Goal: Check status: Check status

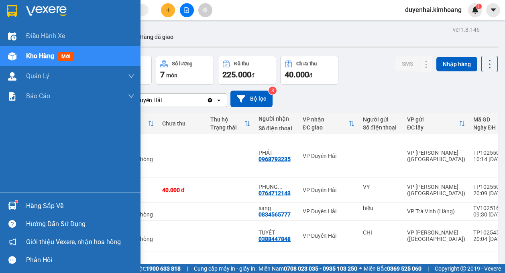
click at [29, 208] on div "Hàng sắp về" at bounding box center [80, 206] width 108 height 12
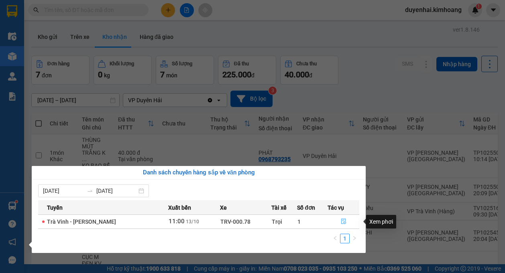
click at [348, 223] on button "button" at bounding box center [343, 222] width 31 height 13
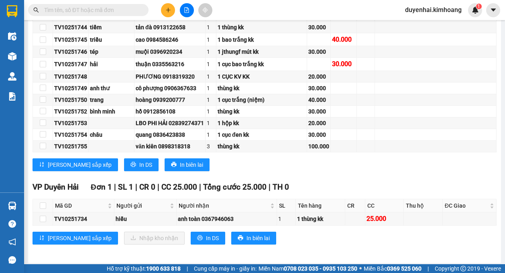
scroll to position [414, 0]
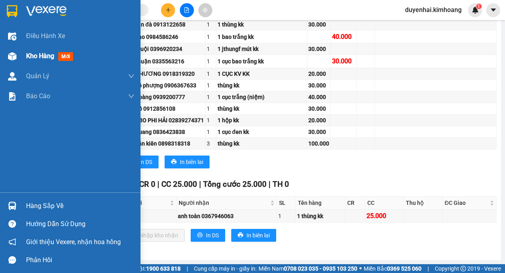
click at [39, 60] on span "Kho hàng" at bounding box center [40, 56] width 28 height 8
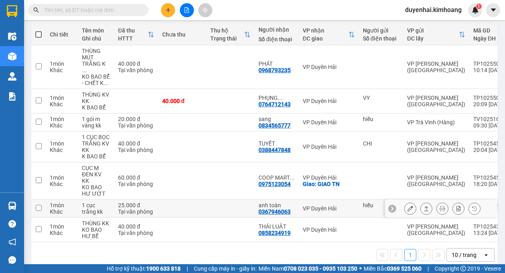
scroll to position [90, 0]
